Goal: Information Seeking & Learning: Find specific page/section

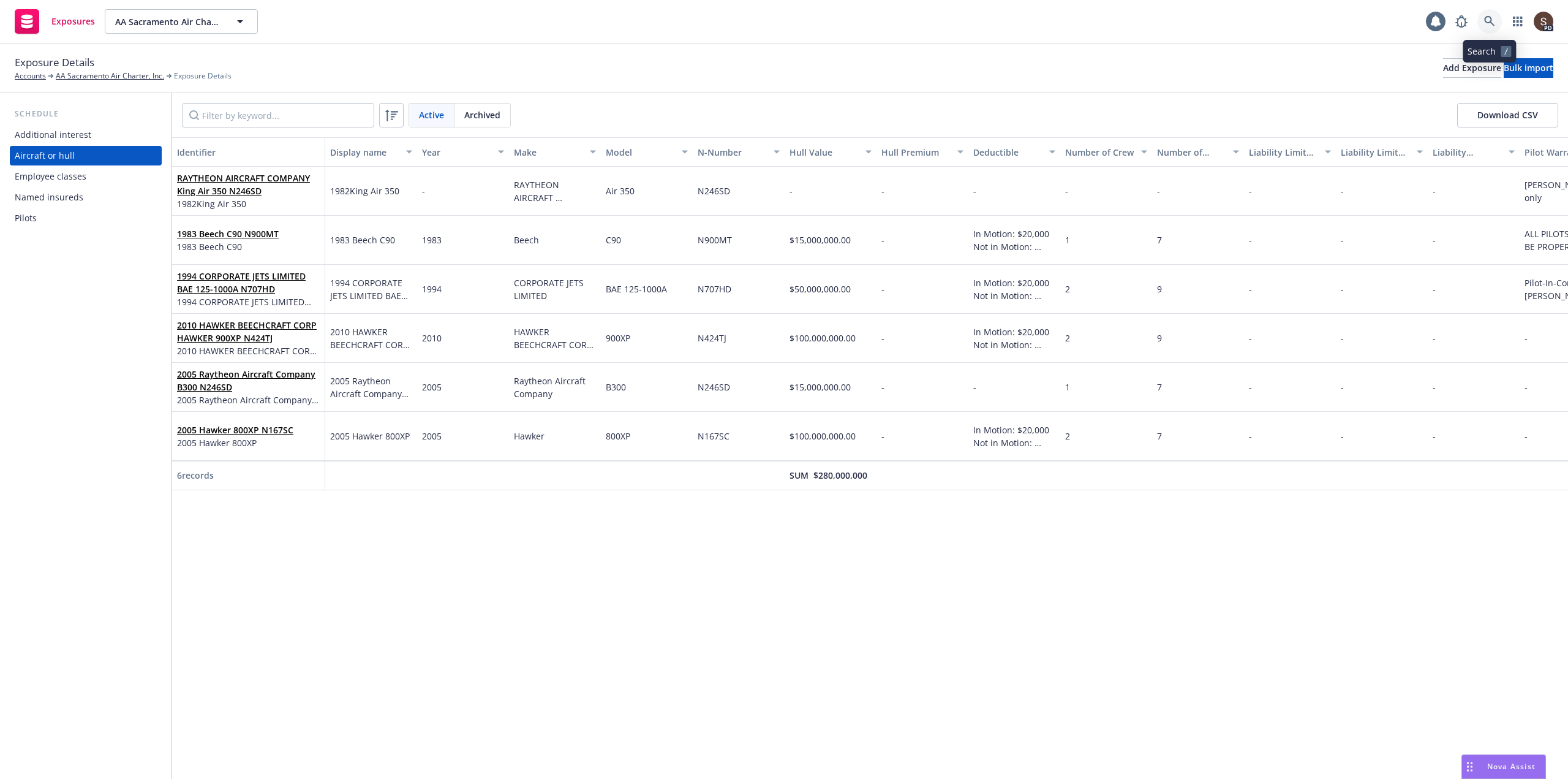
click at [1491, 25] on icon at bounding box center [1489, 21] width 11 height 11
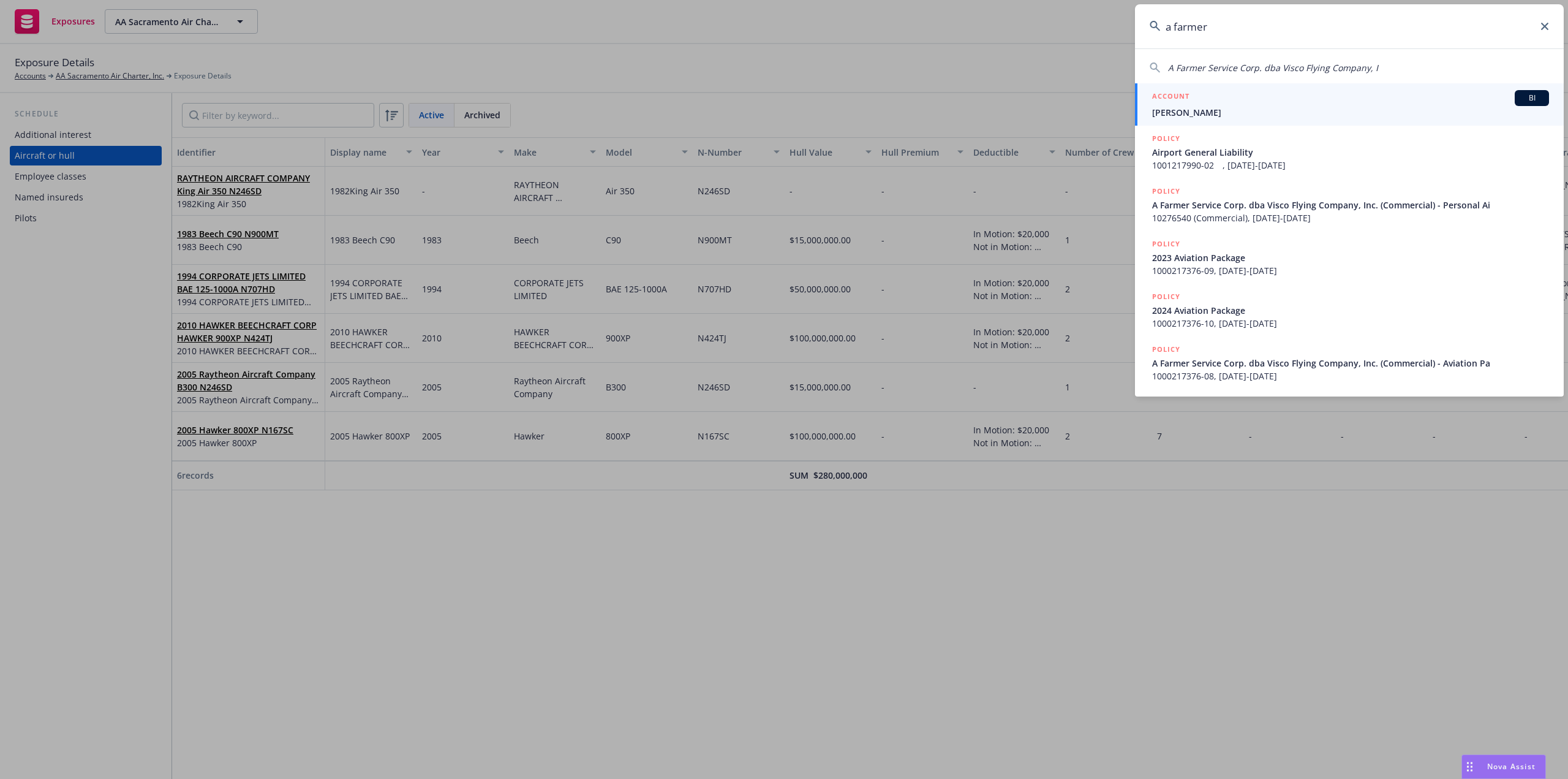
click at [1319, 66] on span "A Farmer Service Corp. dba Visco Flying Company, I" at bounding box center [1273, 68] width 210 height 12
type input "A Farmer Service Corp. dba Visco Flying Company, I"
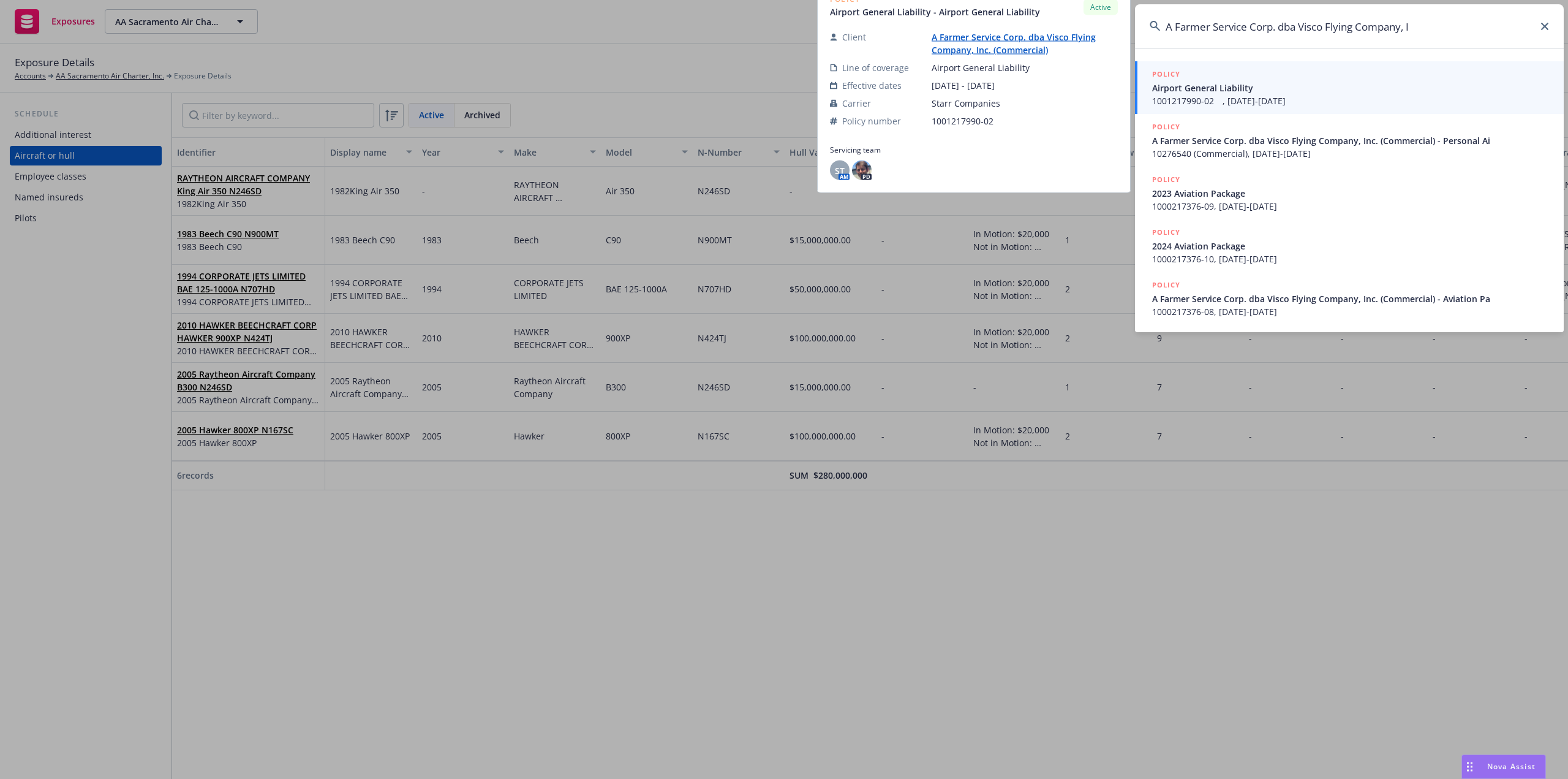
click at [1203, 89] on span "Airport General Liability" at bounding box center [1351, 87] width 397 height 13
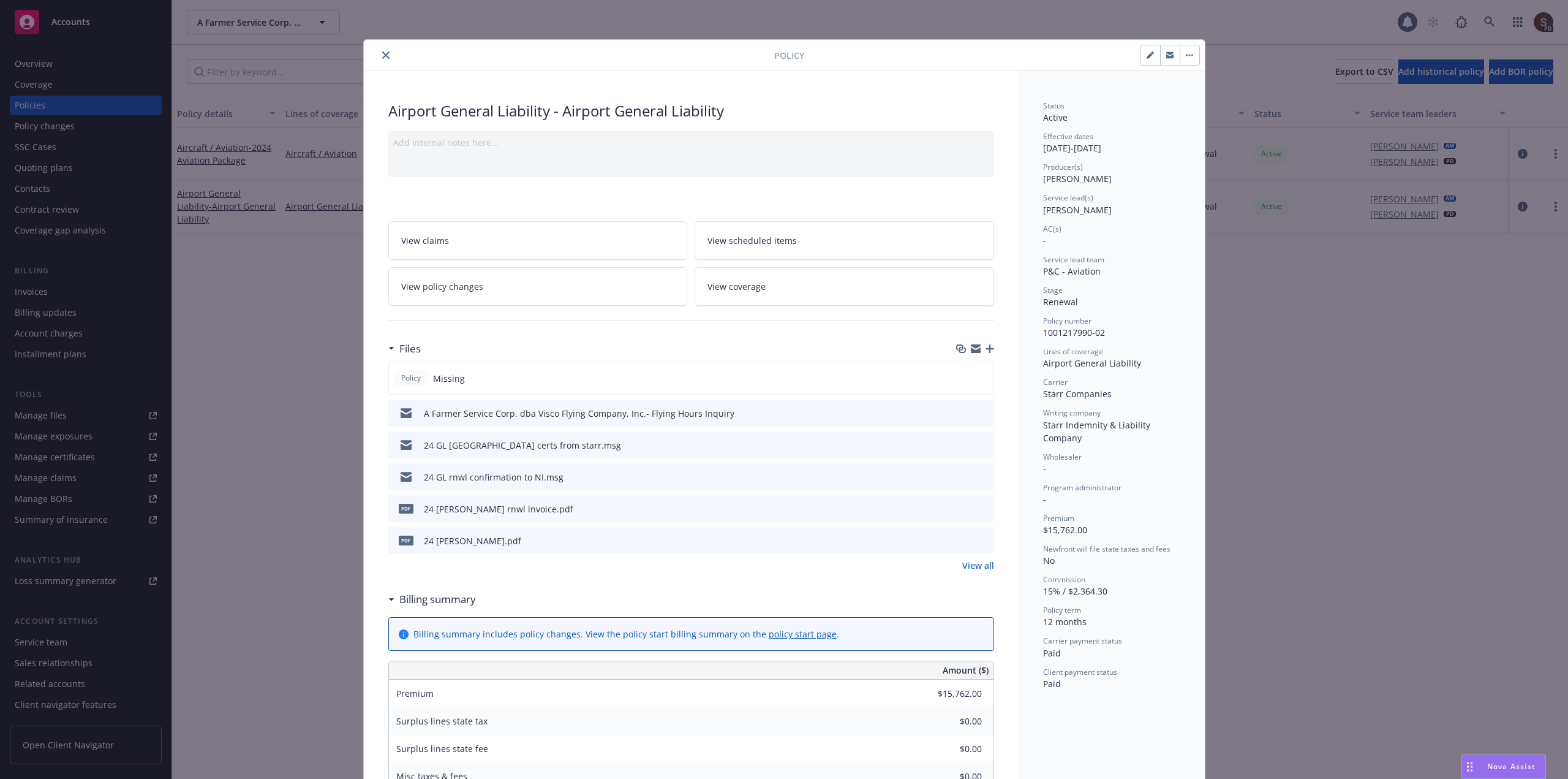
click at [382, 53] on icon "close" at bounding box center [385, 55] width 8 height 8
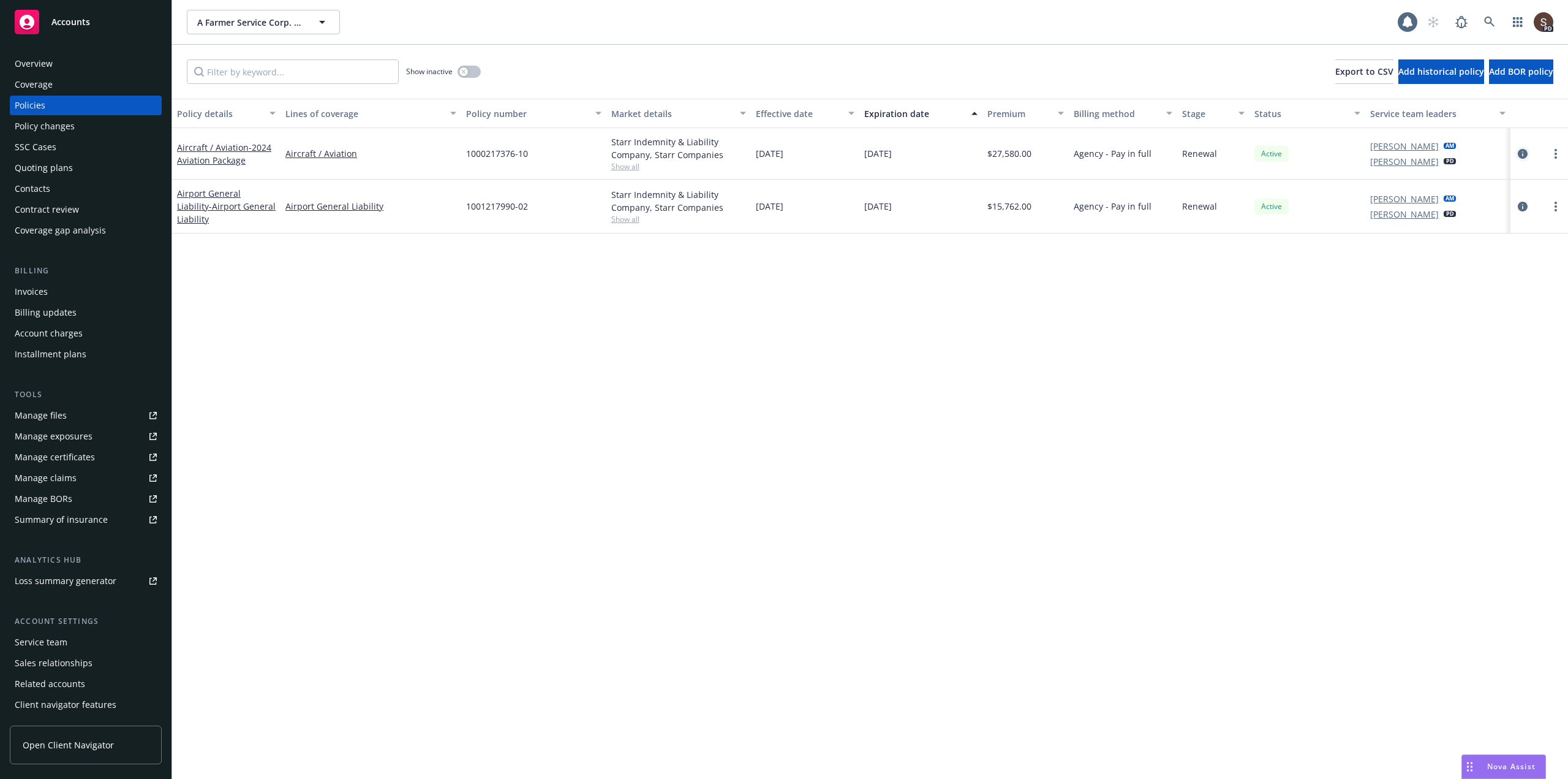
click at [1523, 154] on icon "circleInformation" at bounding box center [1523, 154] width 10 height 10
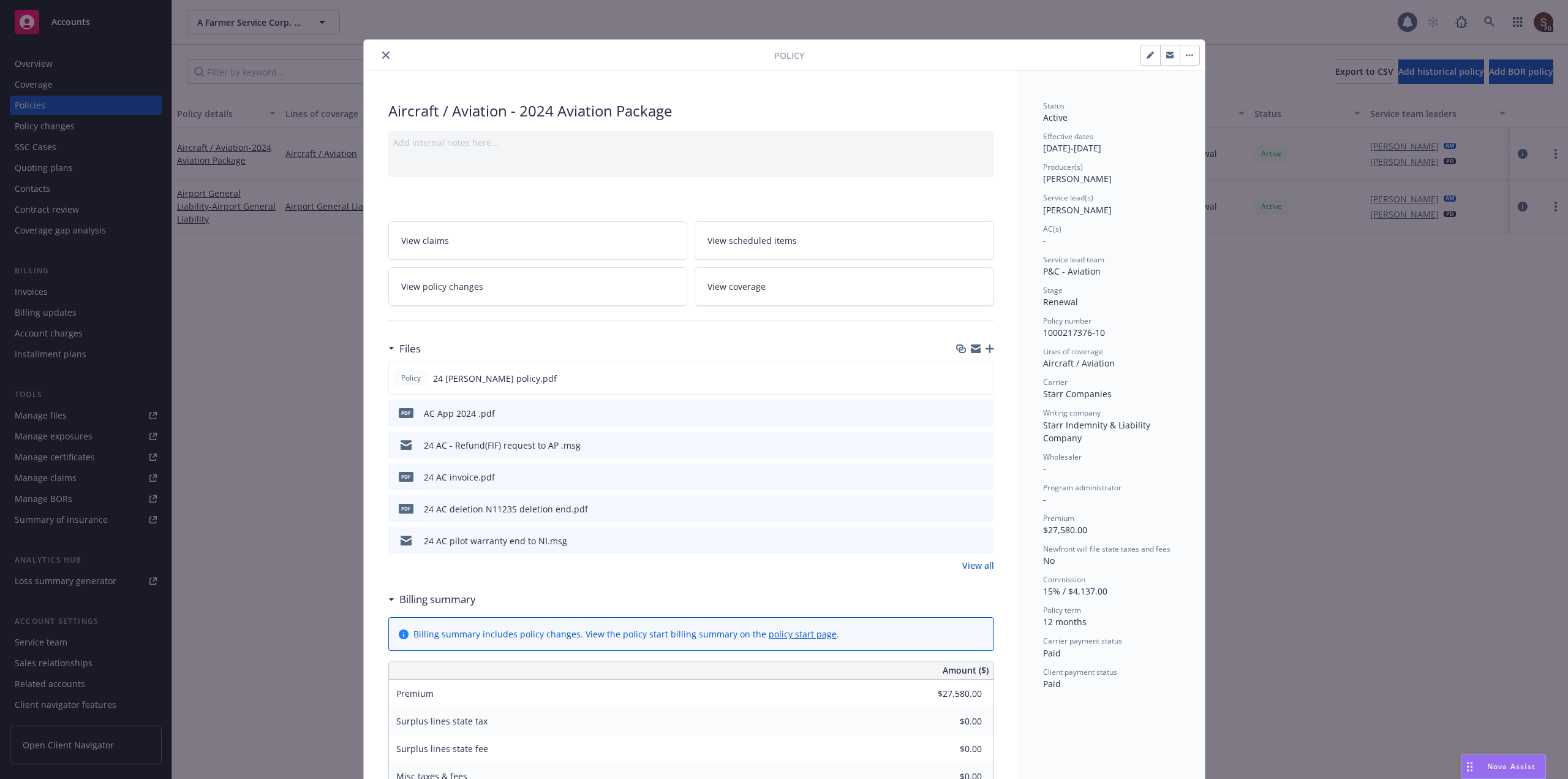
scroll to position [123, 0]
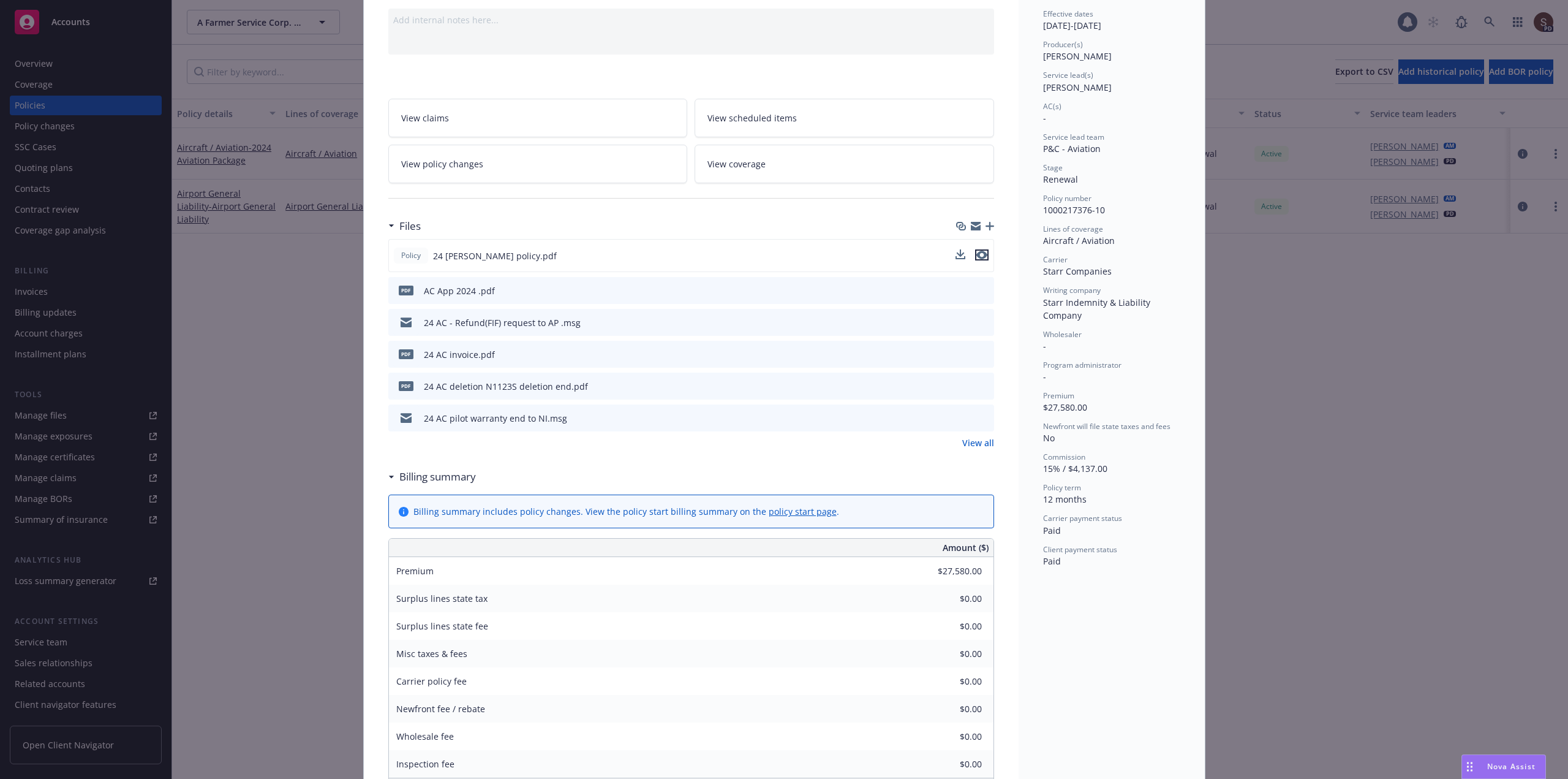
click at [977, 256] on icon "preview file" at bounding box center [982, 255] width 11 height 8
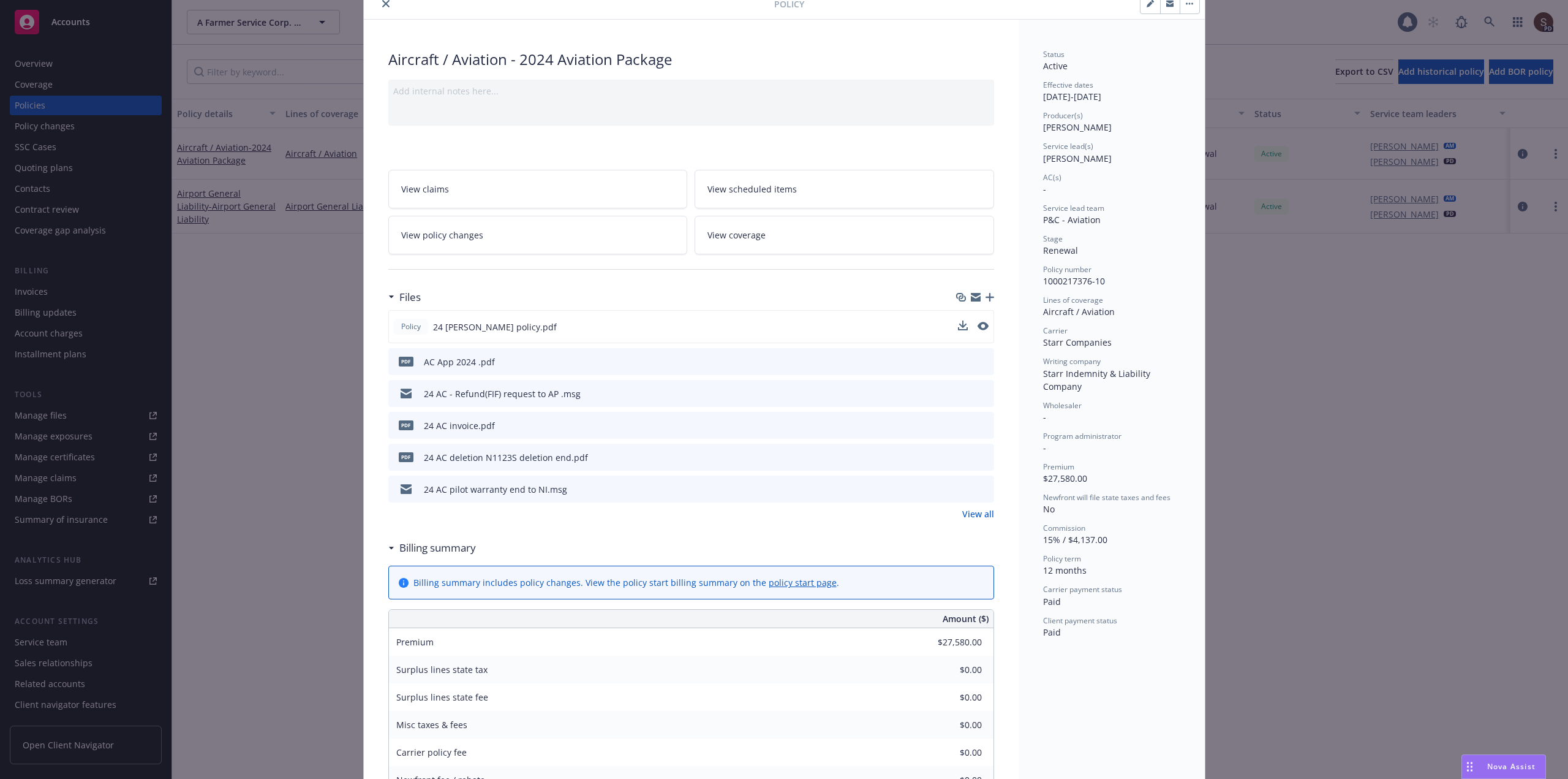
scroll to position [0, 0]
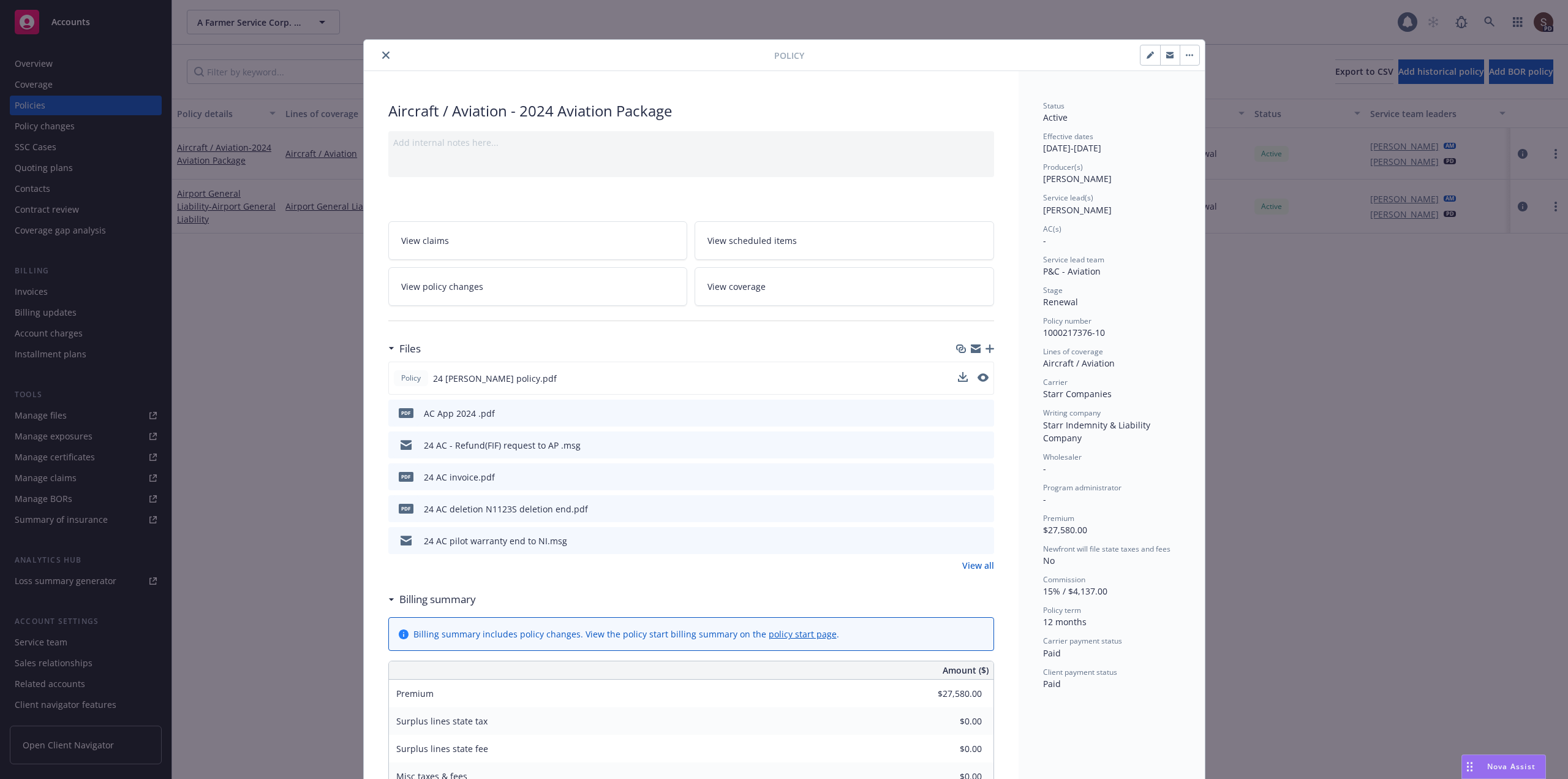
click at [382, 52] on icon "close" at bounding box center [385, 55] width 8 height 8
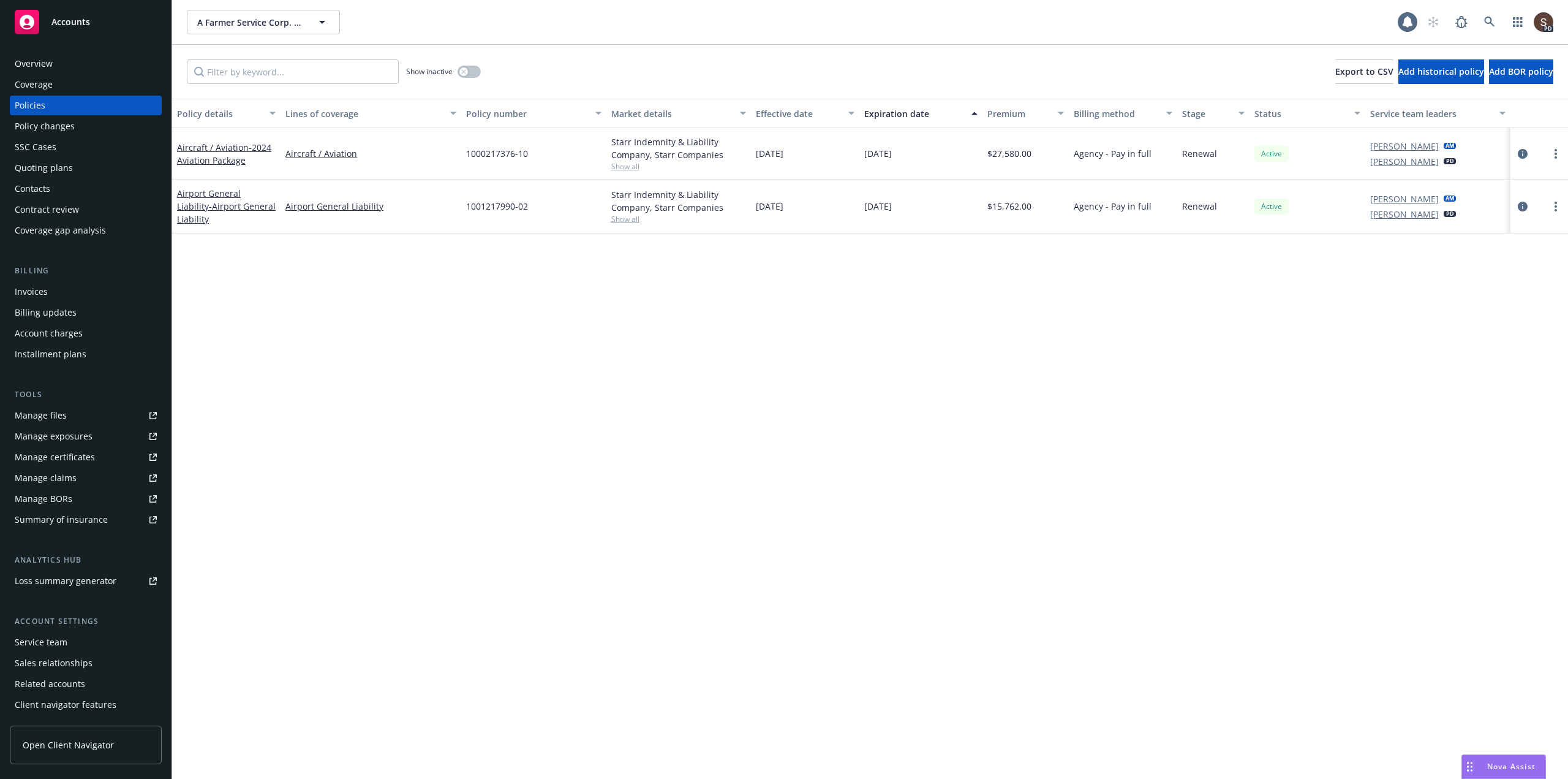
click at [35, 65] on div "Overview" at bounding box center [33, 63] width 38 height 19
